Goal: Navigation & Orientation: Find specific page/section

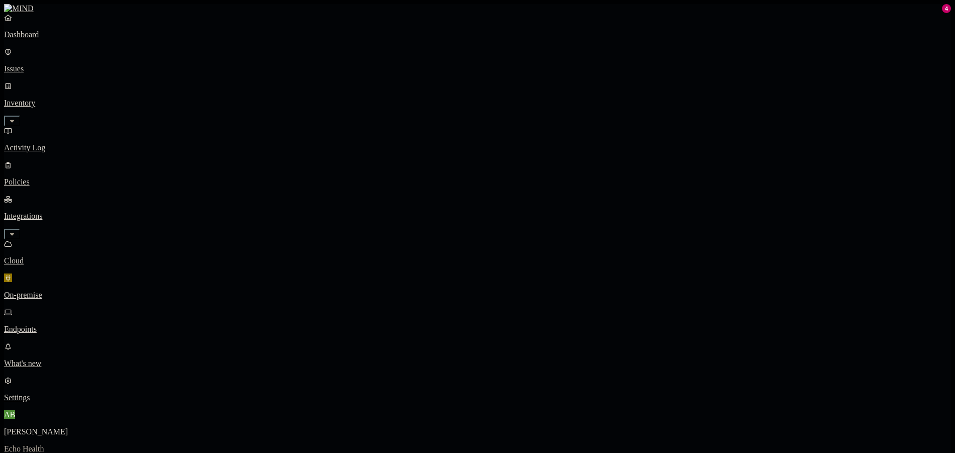
click at [45, 325] on p "Endpoints" at bounding box center [477, 329] width 947 height 9
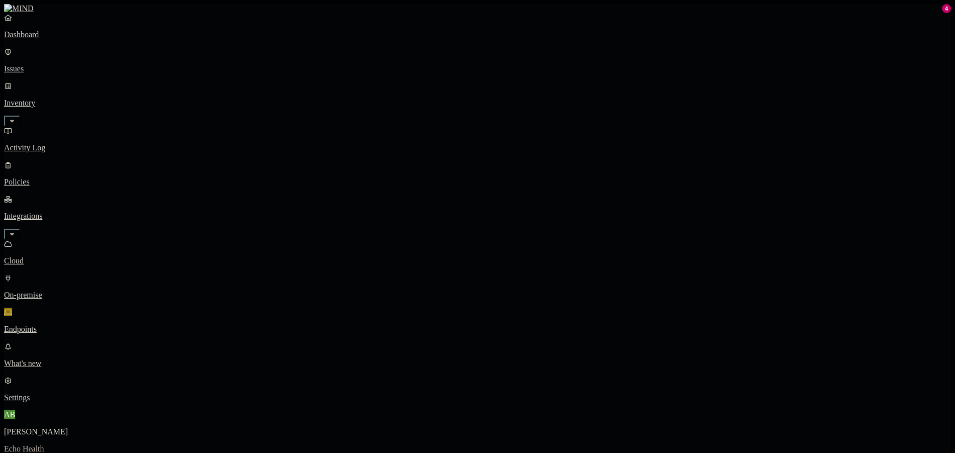
click at [59, 256] on p "Cloud" at bounding box center [477, 260] width 947 height 9
click at [66, 291] on p "On-premise" at bounding box center [477, 295] width 947 height 9
click at [55, 39] on p "Dashboard" at bounding box center [477, 34] width 947 height 9
click at [22, 443] on span "4" at bounding box center [20, 447] width 4 height 9
click at [18, 436] on img at bounding box center [11, 443] width 14 height 14
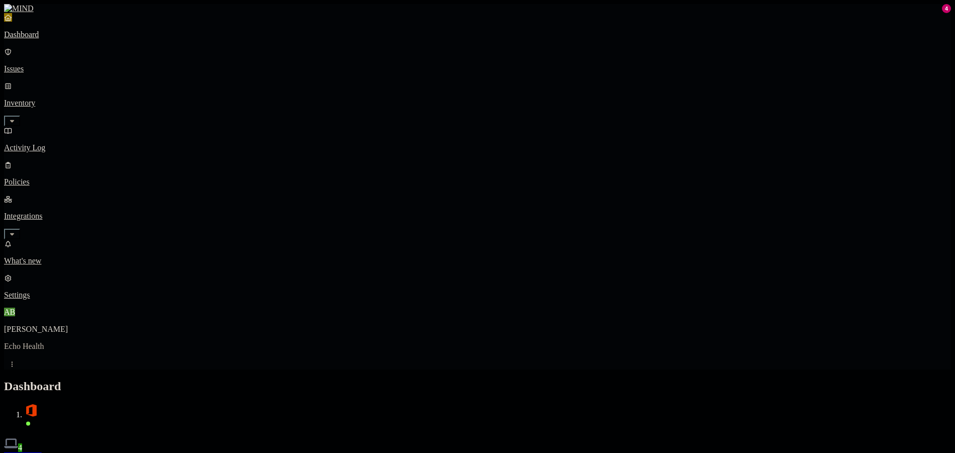
click at [40, 143] on p "Activity Log" at bounding box center [477, 147] width 947 height 9
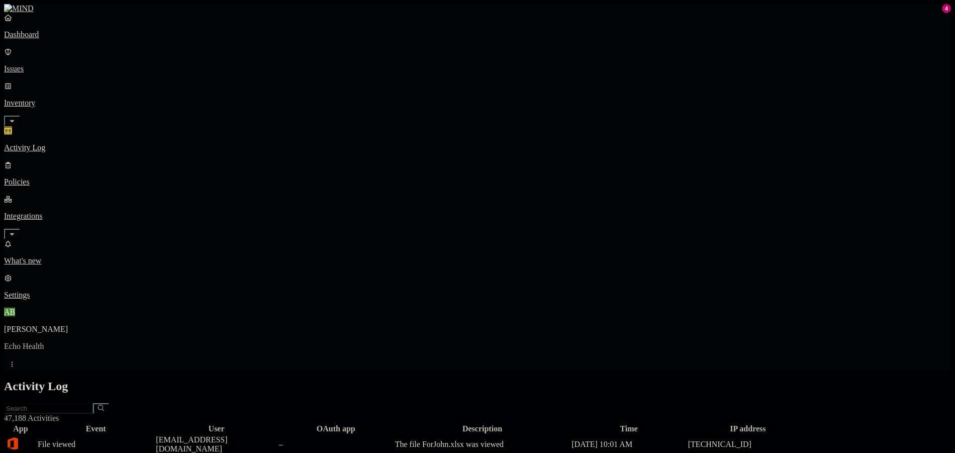
click at [64, 177] on p "Policies" at bounding box center [477, 181] width 947 height 9
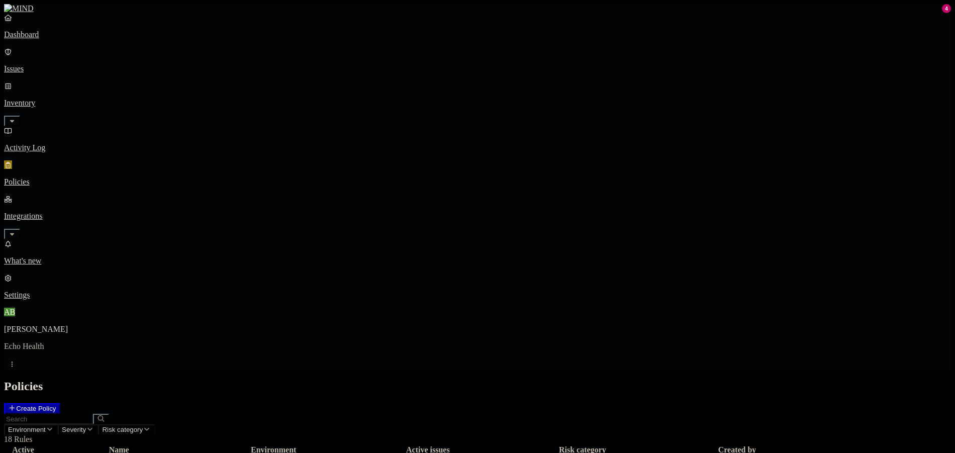
click at [59, 66] on p "Issues" at bounding box center [477, 68] width 947 height 9
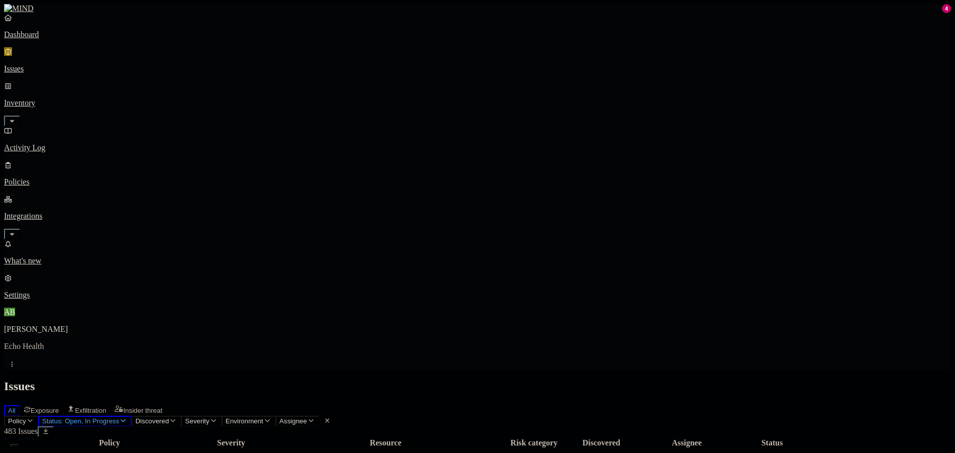
click at [59, 407] on span "Exposure" at bounding box center [45, 411] width 28 height 8
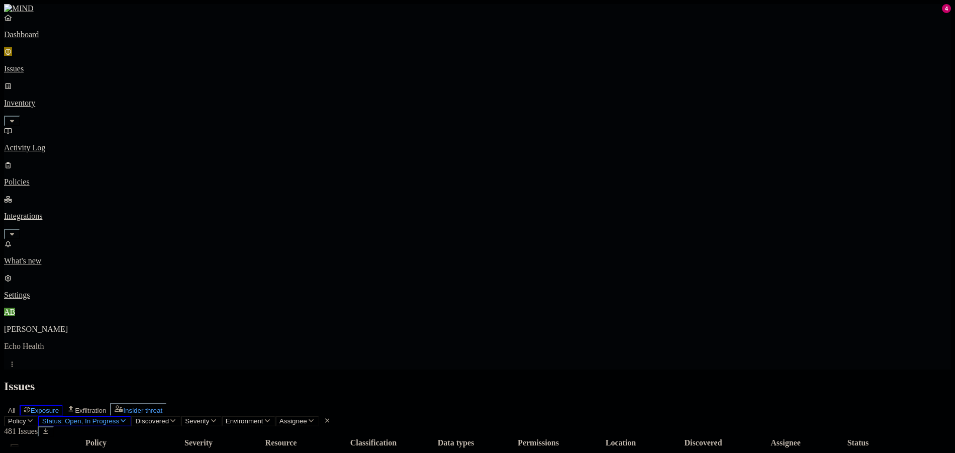
click at [162, 407] on span "Insider threat" at bounding box center [142, 411] width 39 height 8
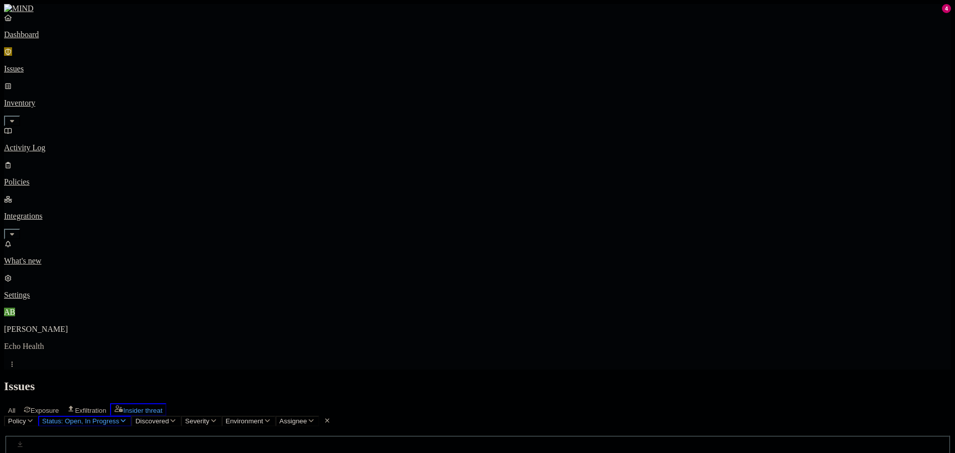
click at [162, 407] on span "Insider threat" at bounding box center [142, 411] width 39 height 8
click at [253, 403] on div "All Exposure Exfiltration Insider threat" at bounding box center [477, 409] width 947 height 13
click at [106, 407] on span "Exfiltration" at bounding box center [90, 411] width 31 height 8
click at [59, 407] on span "Exposure" at bounding box center [45, 411] width 28 height 8
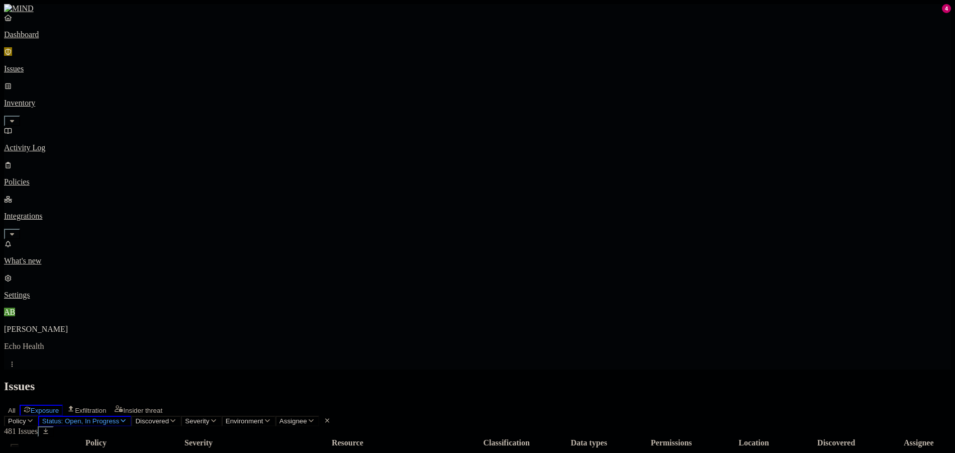
drag, startPoint x: 50, startPoint y: 137, endPoint x: 65, endPoint y: 168, distance: 35.1
click at [50, 212] on p "Integrations" at bounding box center [477, 216] width 947 height 9
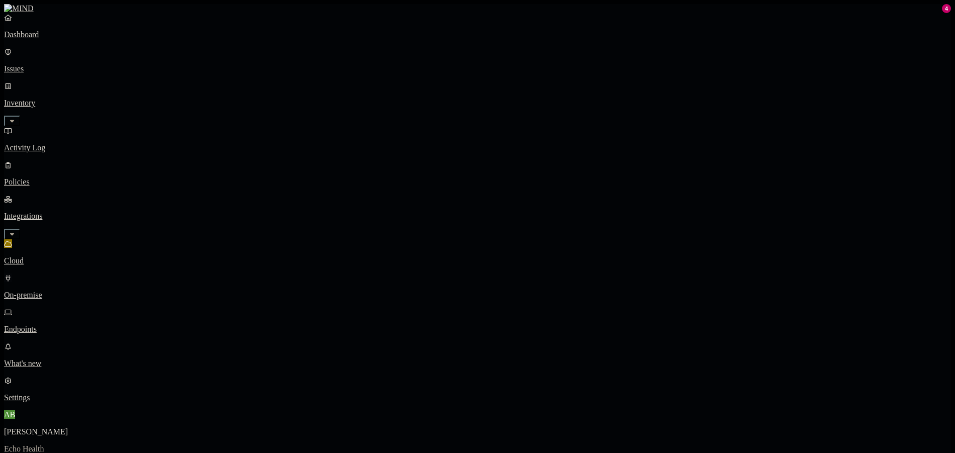
click at [65, 291] on p "On-premise" at bounding box center [477, 295] width 947 height 9
click at [64, 325] on p "Endpoints" at bounding box center [477, 329] width 947 height 9
click at [52, 39] on p "Dashboard" at bounding box center [477, 34] width 947 height 9
